Goal: Download file/media

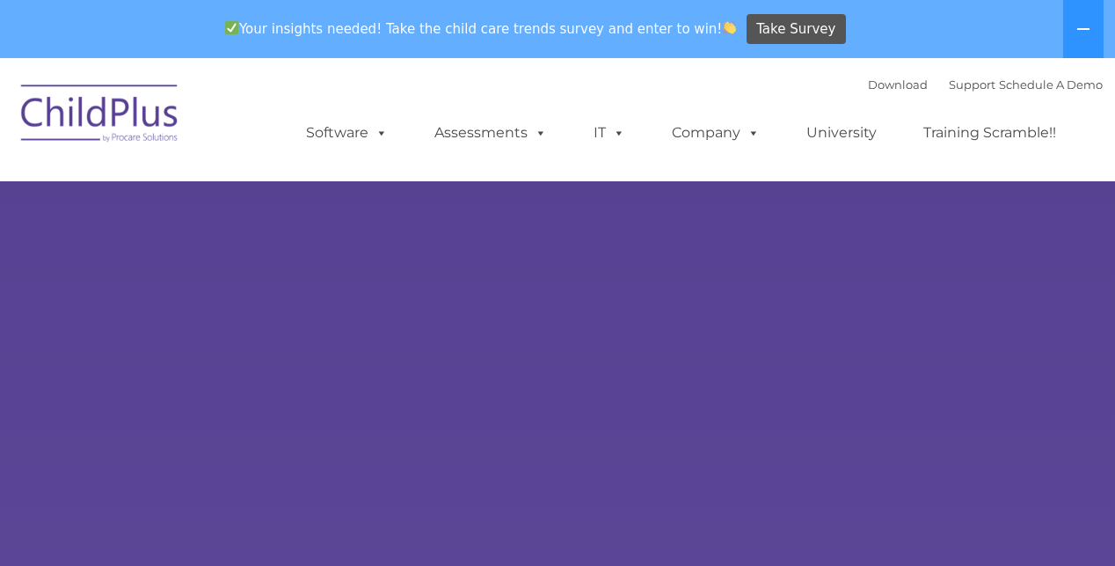
select select "MEDIUM"
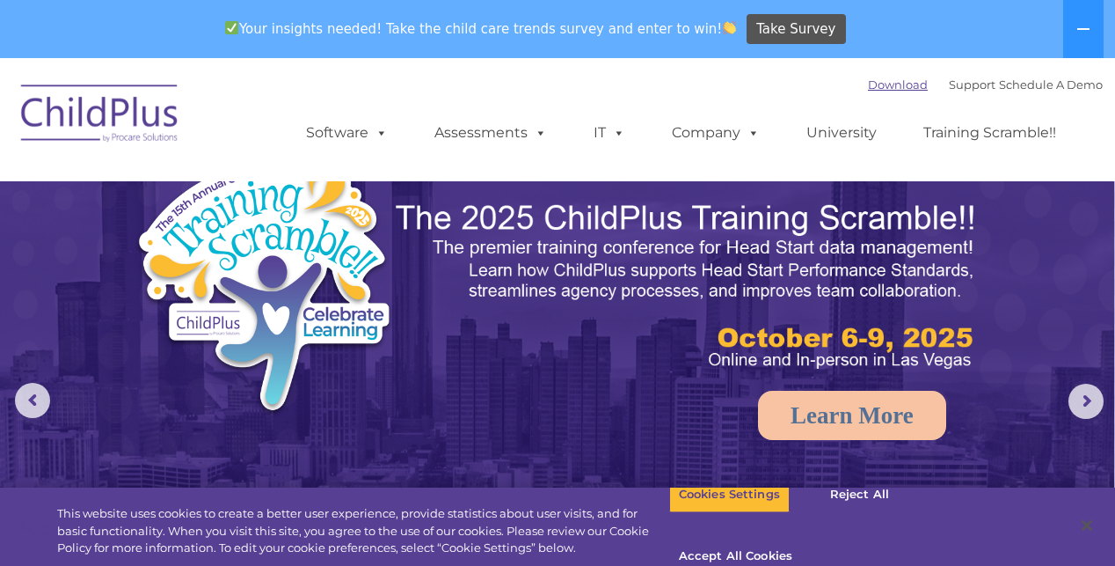
click at [868, 85] on link "Download" at bounding box center [898, 84] width 60 height 14
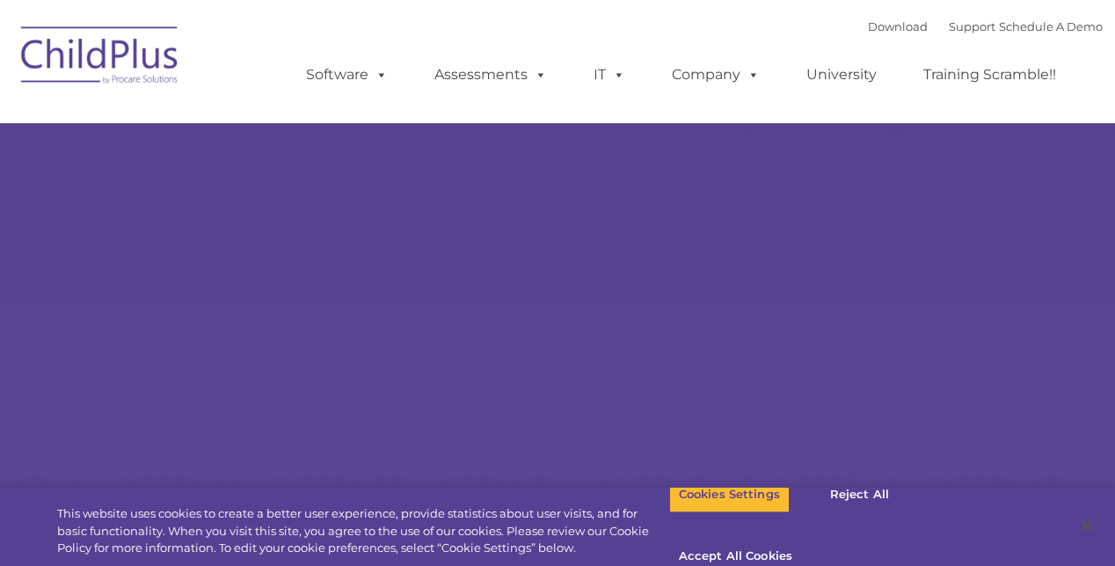
type input ""
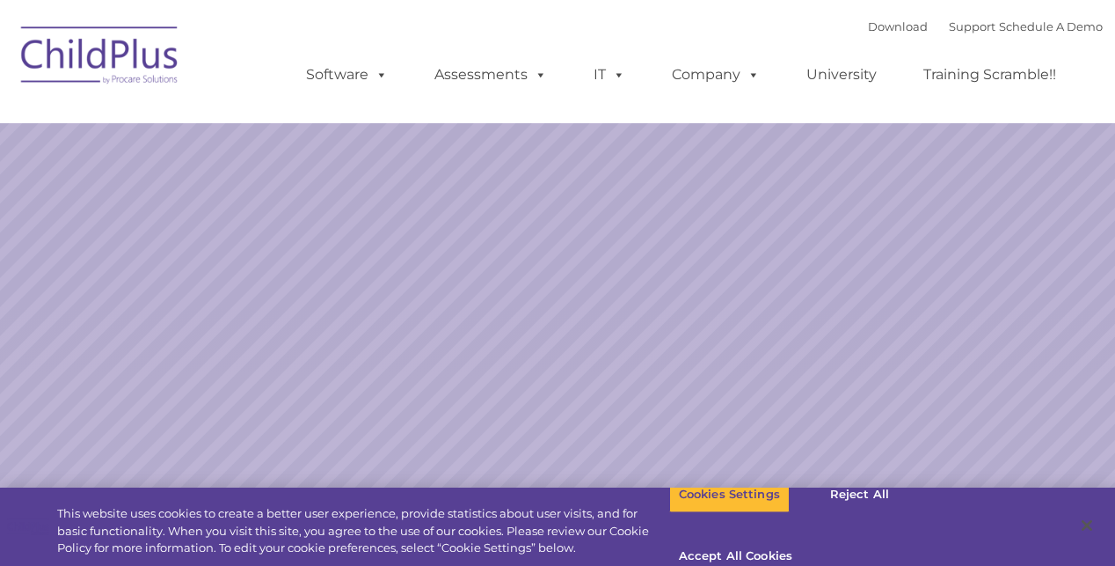
select select "MEDIUM"
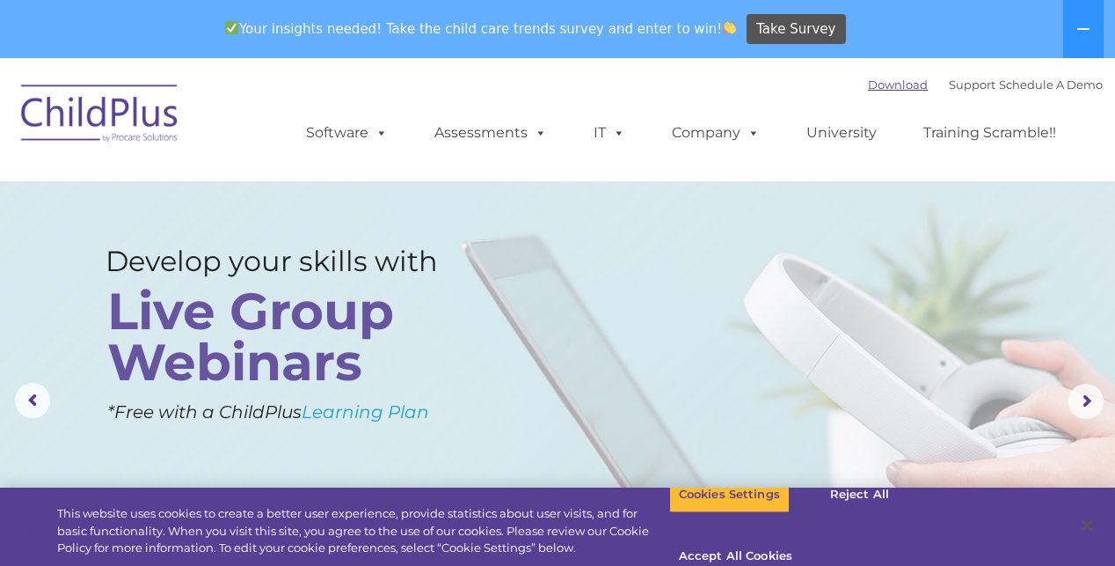
click at [873, 88] on link "Download" at bounding box center [898, 84] width 60 height 14
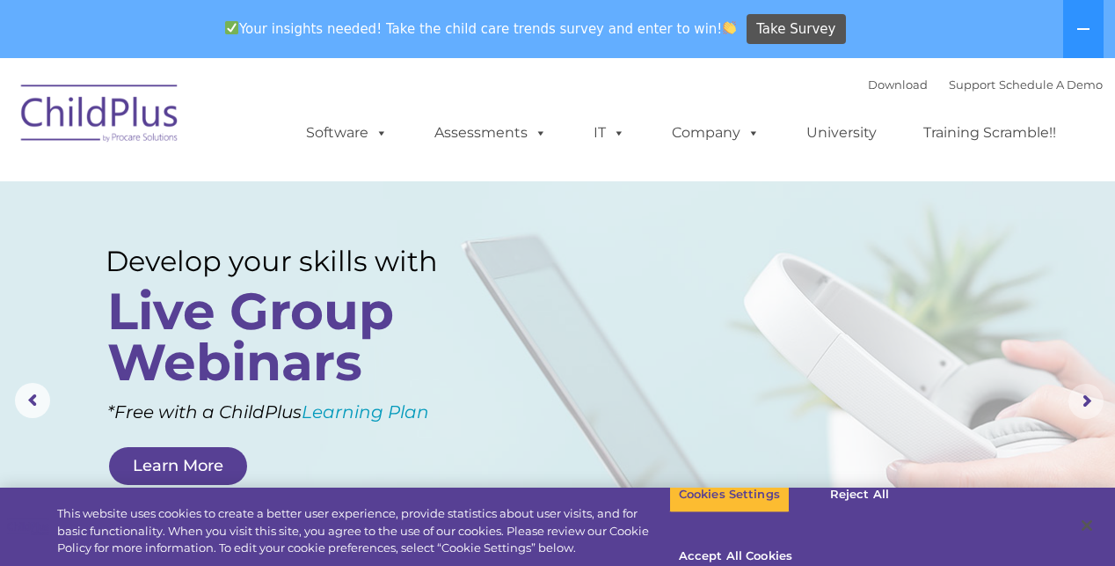
click at [1082, 401] on rs-arrow at bounding box center [1086, 401] width 35 height 35
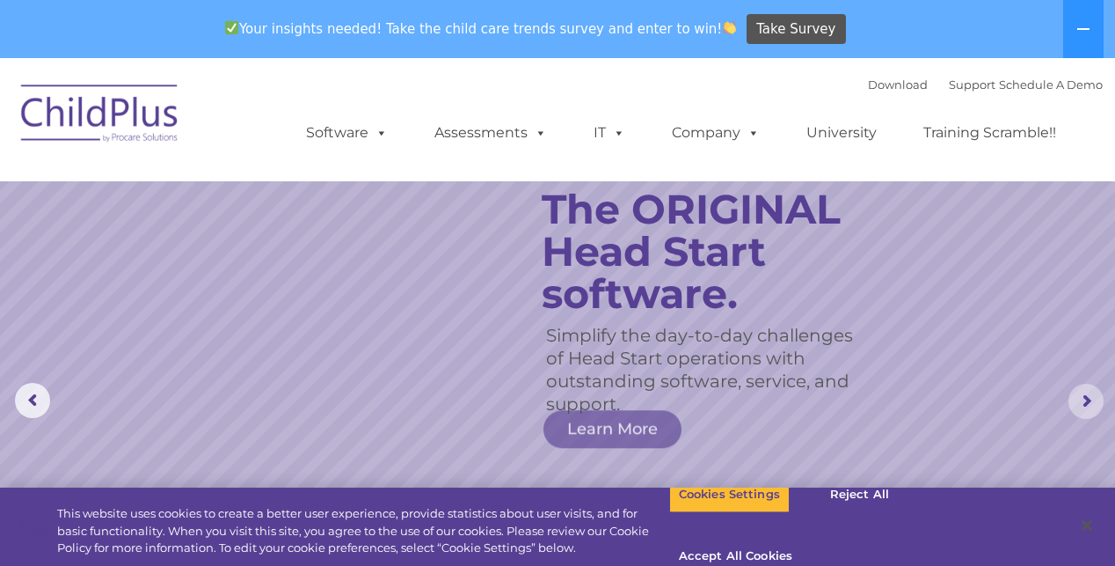
click at [1082, 401] on rs-arrow at bounding box center [1086, 401] width 35 height 35
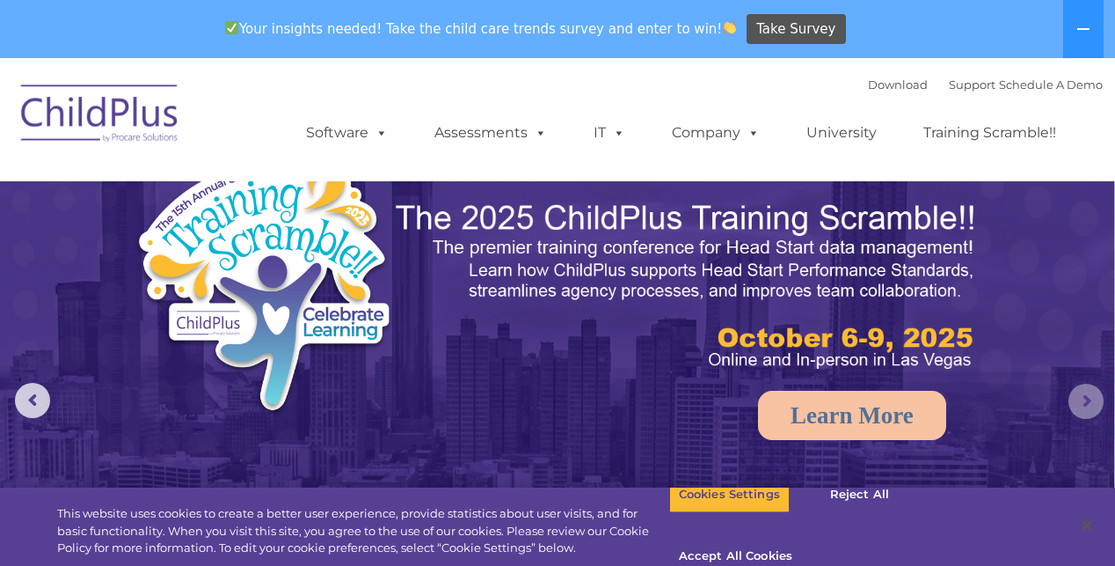
click at [1082, 401] on rs-arrow at bounding box center [1086, 401] width 35 height 35
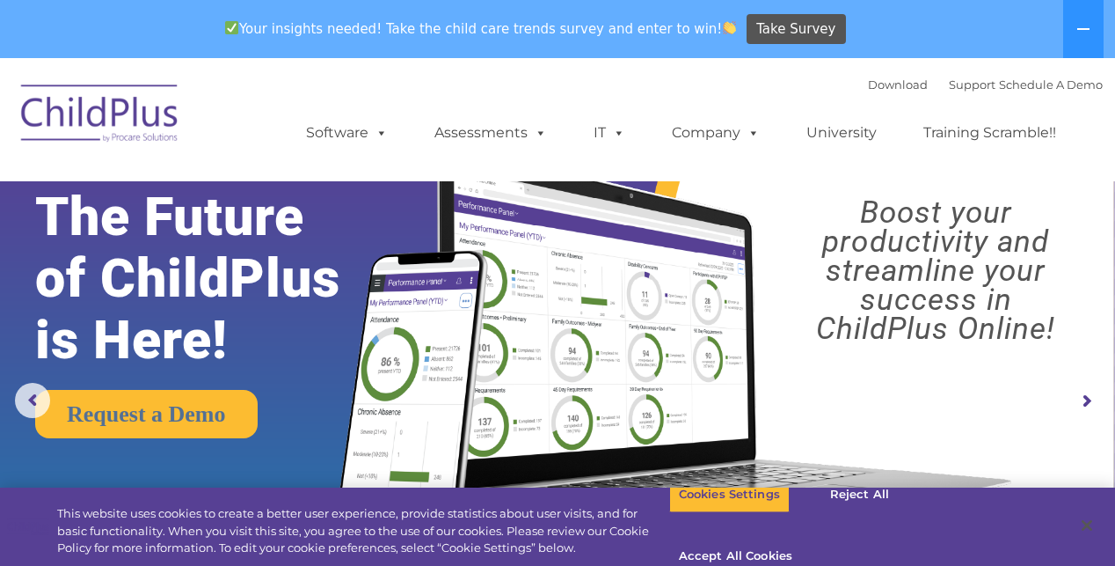
click at [1082, 401] on rs-arrow at bounding box center [1086, 401] width 35 height 35
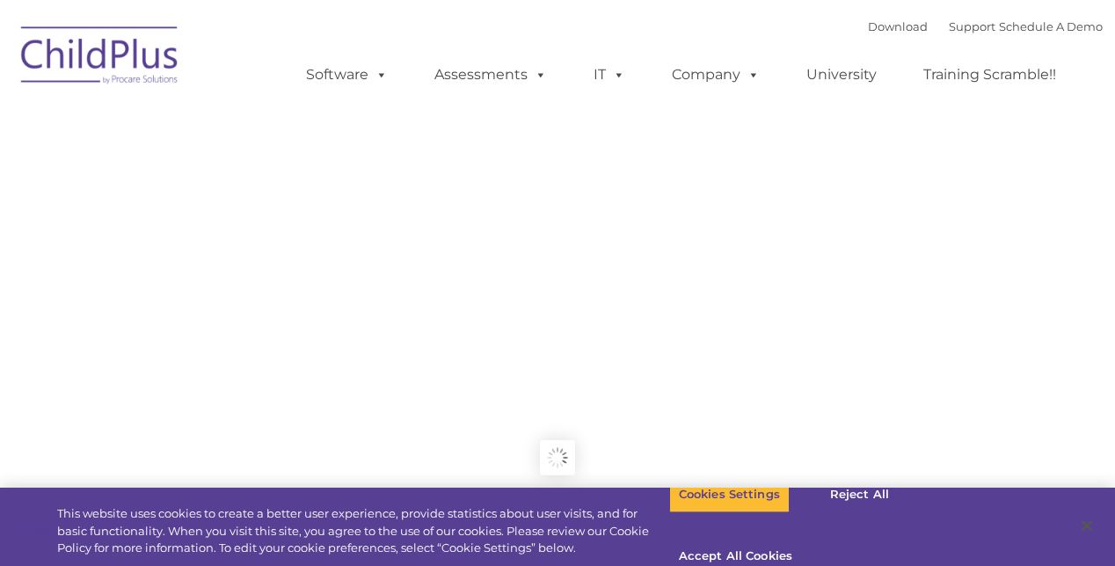
type input ""
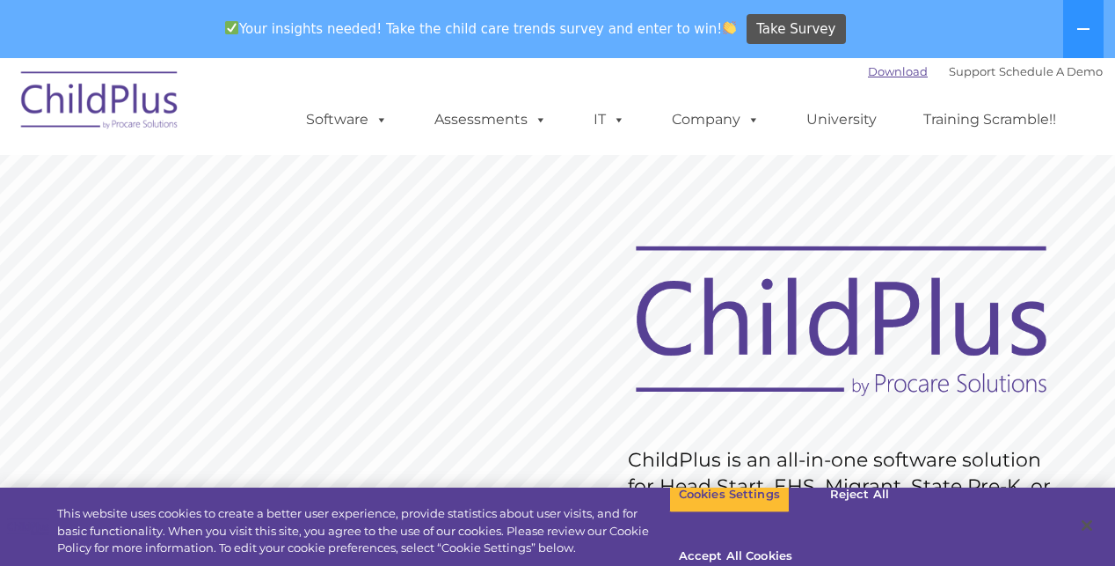
click at [880, 72] on link "Download" at bounding box center [898, 71] width 60 height 14
click at [868, 71] on link "Download" at bounding box center [898, 71] width 60 height 14
